Goal: Task Accomplishment & Management: Use online tool/utility

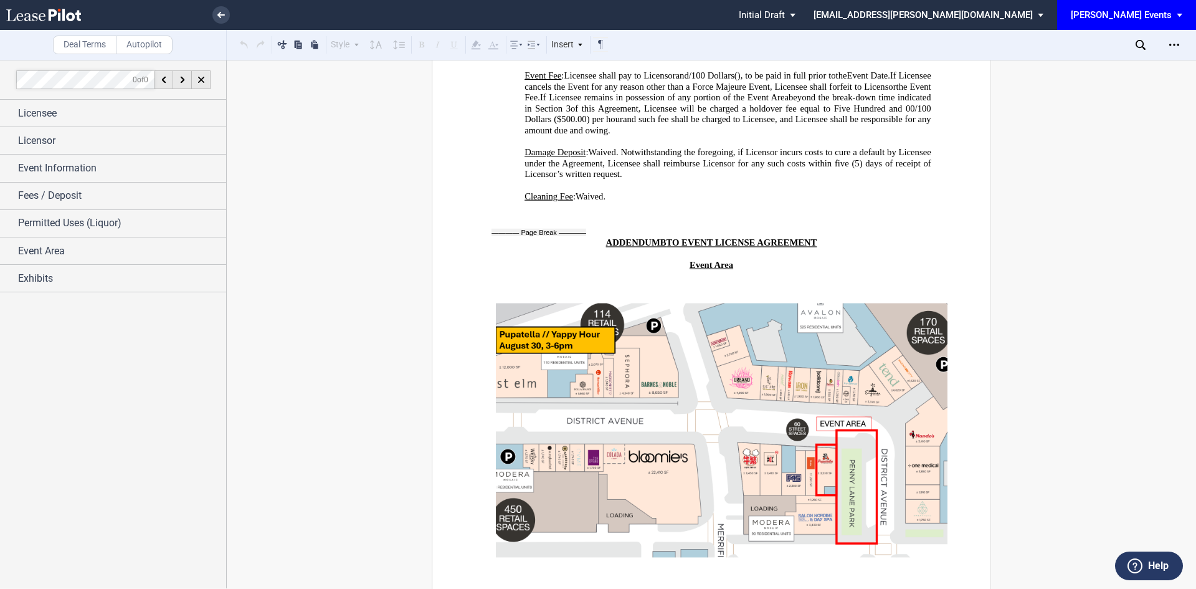
scroll to position [2772, 0]
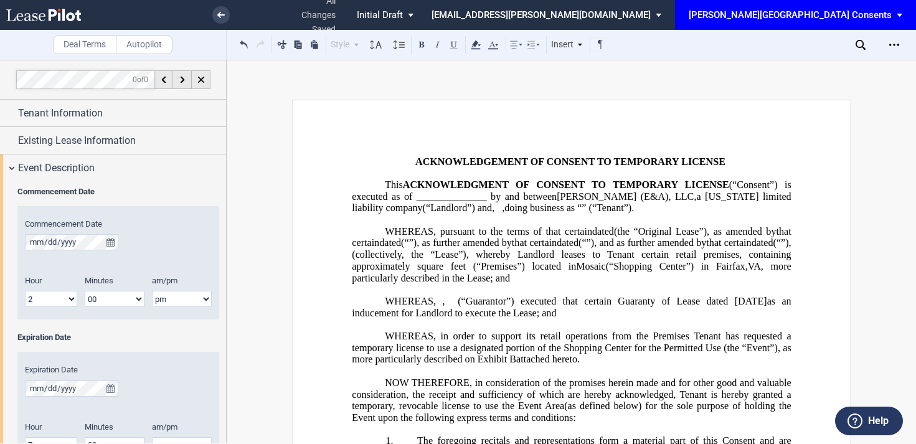
select select "2"
select select "pm"
select select "7"
select select "pm"
select select "3"
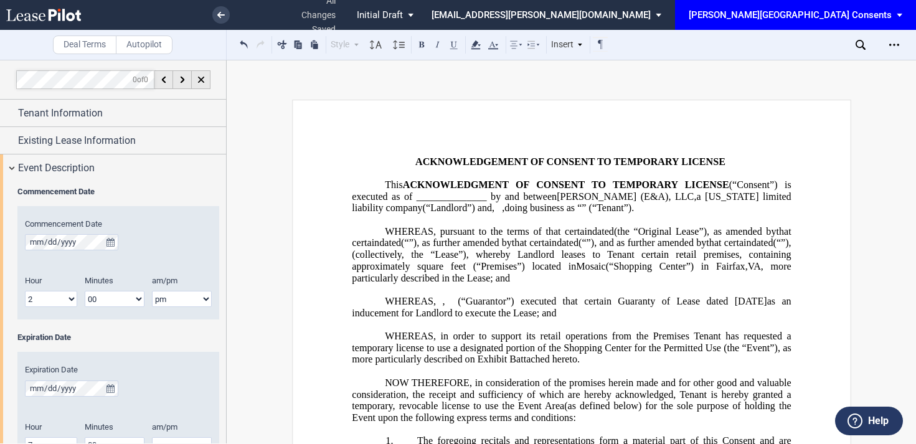
select select "pm"
select select "6"
select select "pm"
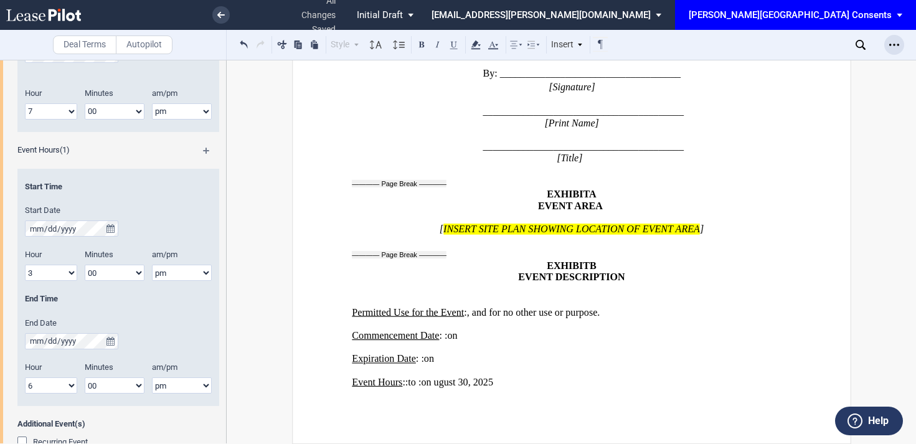
click at [893, 44] on icon "Open Lease options menu" at bounding box center [895, 45] width 10 height 10
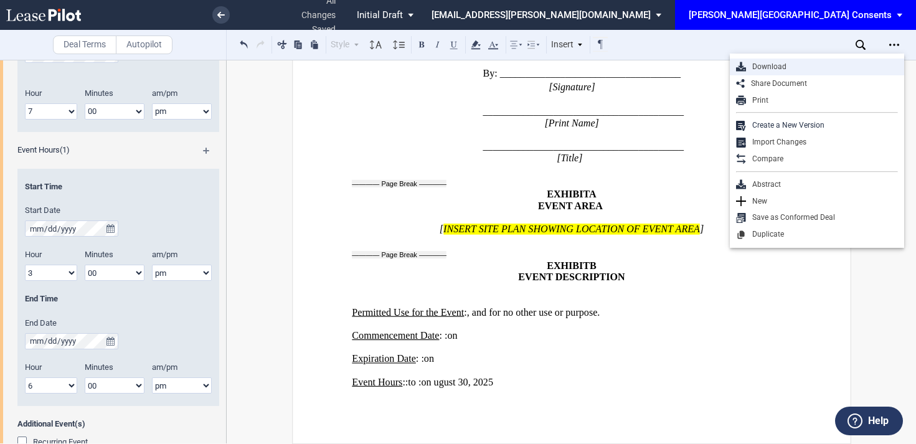
click at [776, 62] on div "Download" at bounding box center [822, 67] width 152 height 11
